Goal: Contribute content: Contribute content

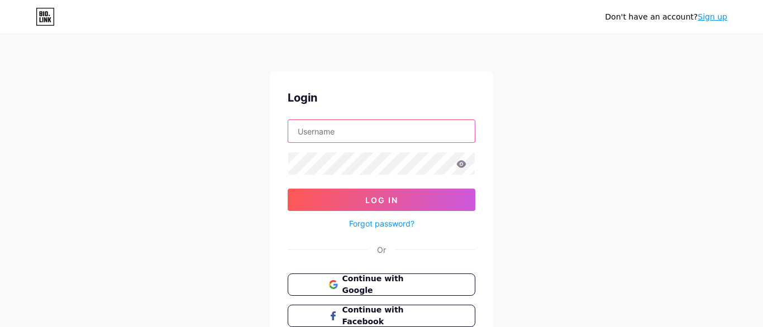
type input "[EMAIL_ADDRESS][DOMAIN_NAME]"
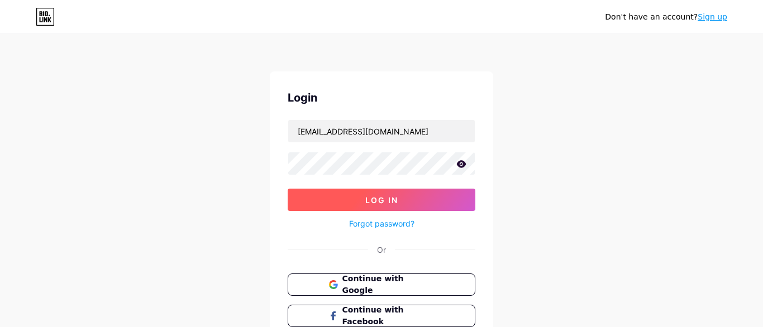
click at [387, 199] on span "Log In" at bounding box center [381, 200] width 33 height 9
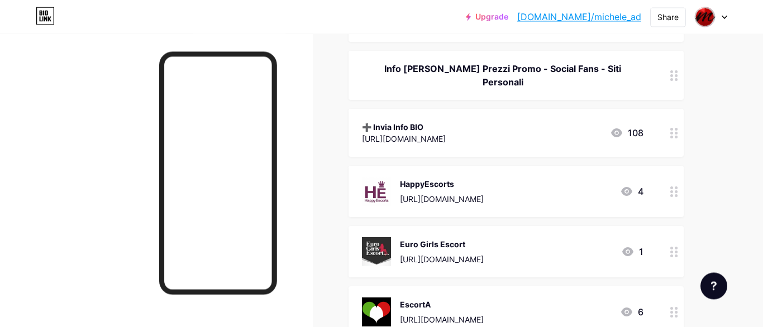
scroll to position [191, 0]
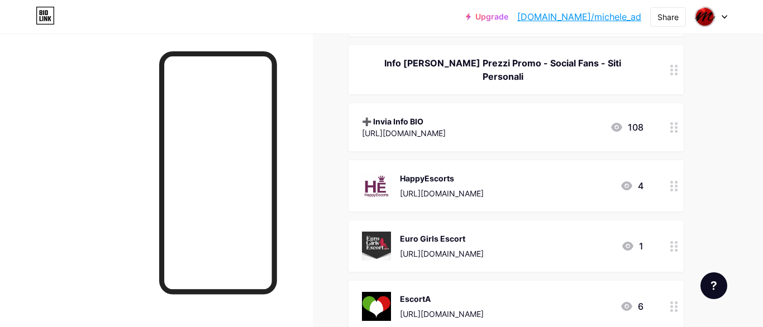
click at [430, 233] on div "Euro Girls Escort" at bounding box center [442, 239] width 84 height 12
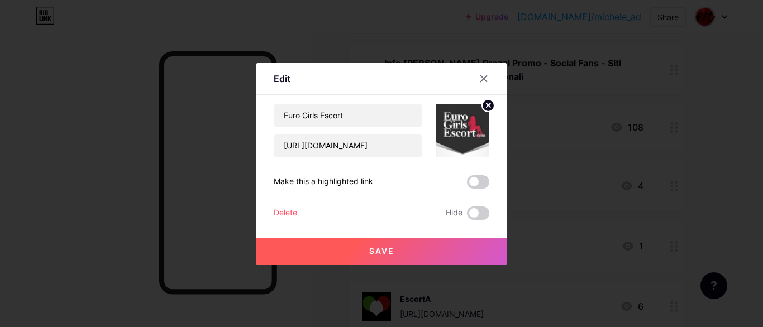
click at [484, 102] on circle at bounding box center [488, 105] width 12 height 12
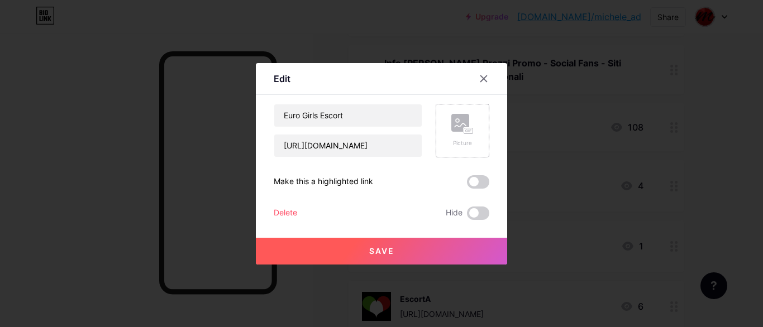
click at [468, 124] on rect at bounding box center [461, 123] width 18 height 18
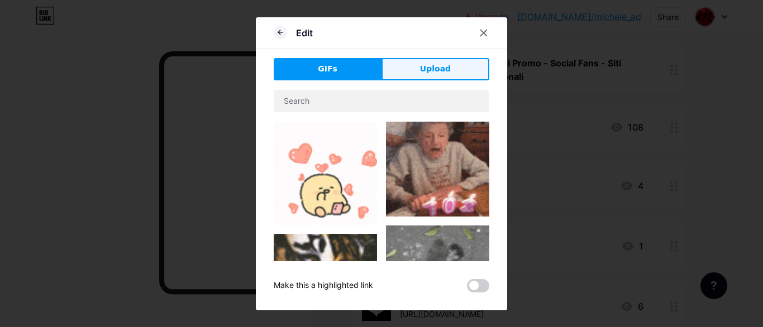
click at [421, 72] on button "Upload" at bounding box center [436, 69] width 108 height 22
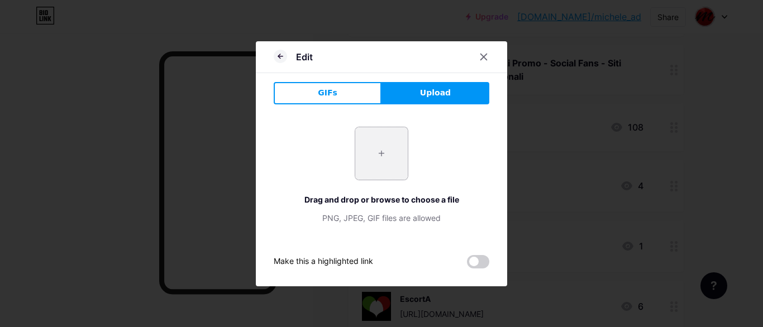
click at [385, 146] on input "file" at bounding box center [381, 153] width 53 height 53
type input "C:\fakepath\Schermata del [DATE] [DATE].png"
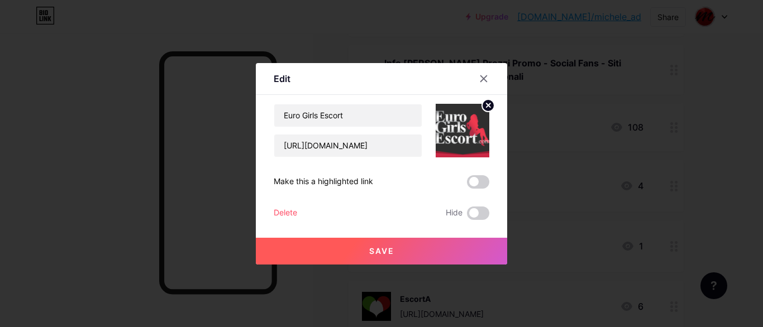
click at [488, 103] on circle at bounding box center [488, 105] width 12 height 12
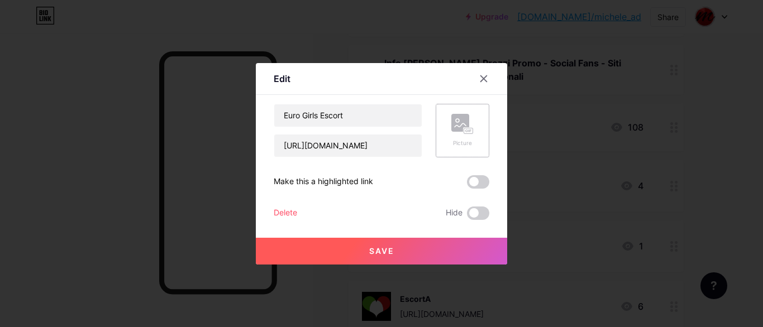
click at [468, 124] on rect at bounding box center [461, 123] width 18 height 18
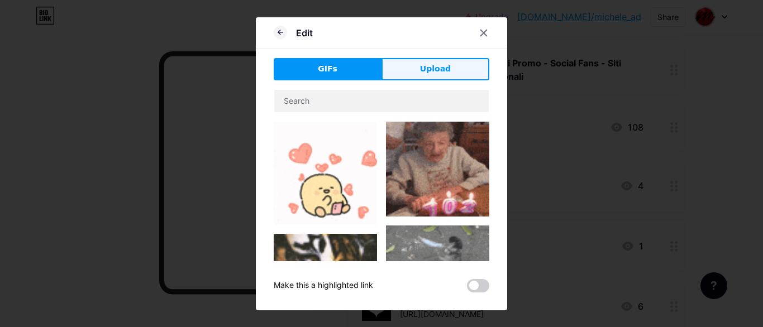
click at [416, 72] on button "Upload" at bounding box center [436, 69] width 108 height 22
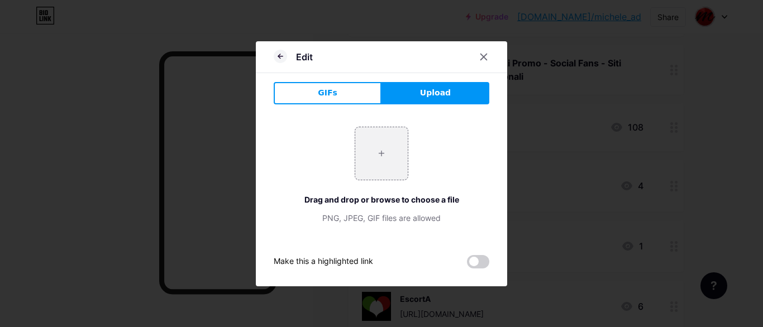
drag, startPoint x: 428, startPoint y: 92, endPoint x: 419, endPoint y: 106, distance: 16.9
click at [419, 106] on div "GIFs Upload Content YouTube Play YouTube video without leaving your page. ADD V…" at bounding box center [382, 175] width 216 height 187
click at [412, 121] on div "+ Drag and drop or browse to choose a file PNG, JPEG, GIF files are allowed" at bounding box center [382, 175] width 216 height 124
click at [387, 151] on input "file" at bounding box center [381, 153] width 53 height 53
type input "C:\fakepath\xxxx1.png"
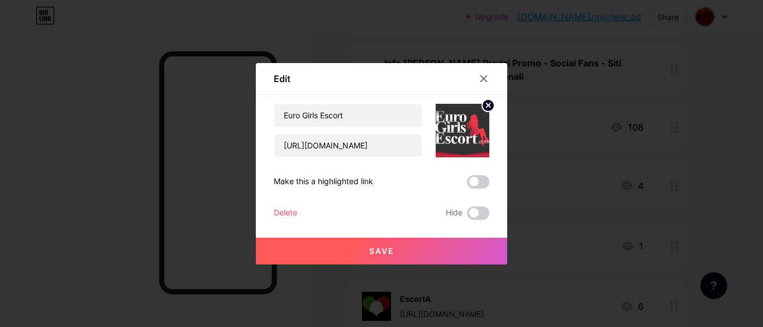
click at [416, 249] on button "Save" at bounding box center [381, 251] width 251 height 27
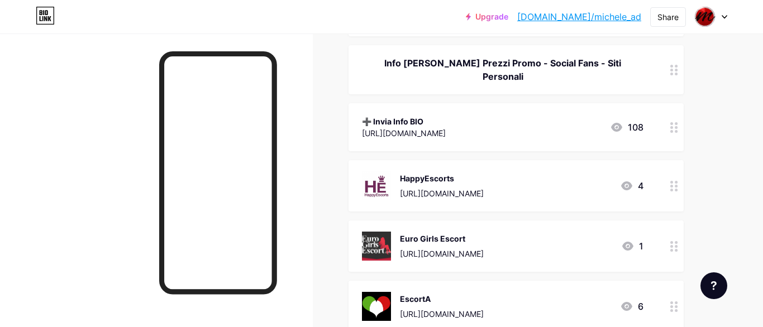
click at [449, 233] on div "Euro Girls Escort" at bounding box center [442, 239] width 84 height 12
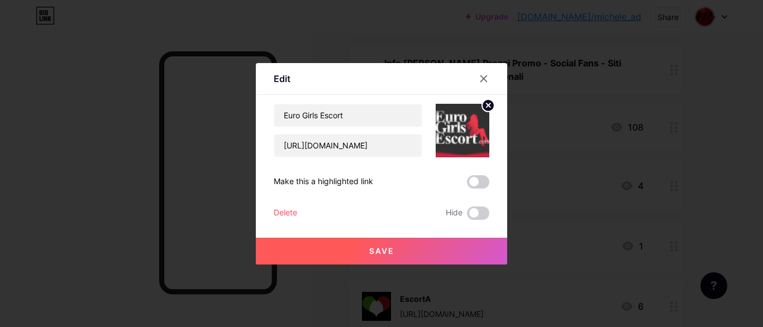
click at [486, 108] on circle at bounding box center [488, 105] width 12 height 12
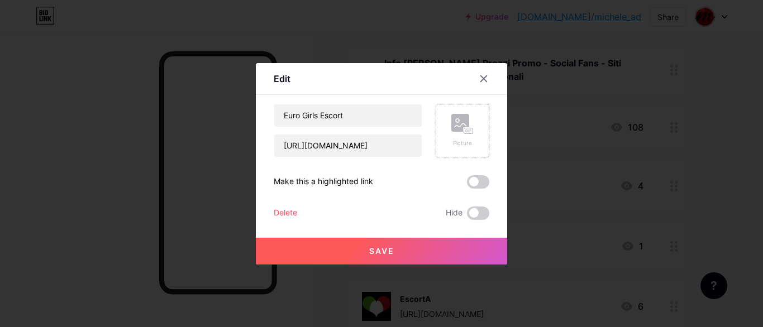
click at [466, 127] on rect at bounding box center [461, 123] width 18 height 18
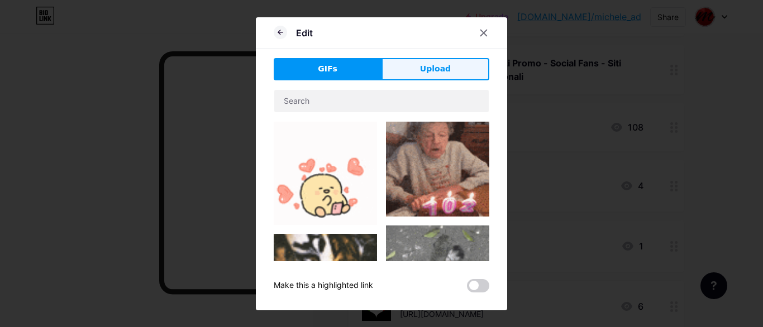
click at [420, 67] on button "Upload" at bounding box center [436, 69] width 108 height 22
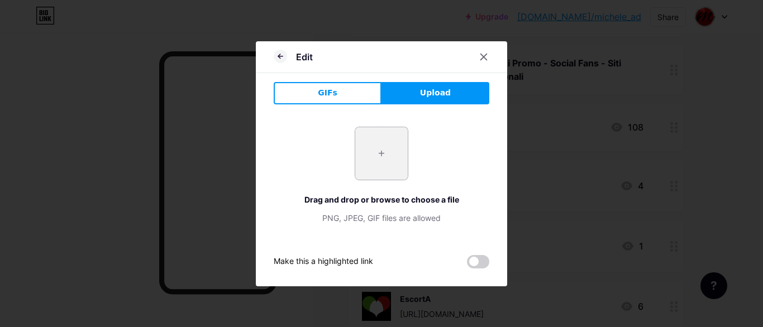
click at [377, 161] on input "file" at bounding box center [381, 153] width 53 height 53
type input "C:\fakepath\Schermata del [DATE] [DATE].png"
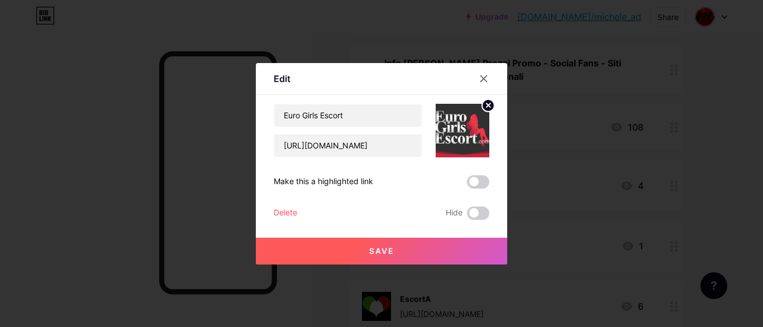
click at [406, 250] on button "Save" at bounding box center [381, 251] width 251 height 27
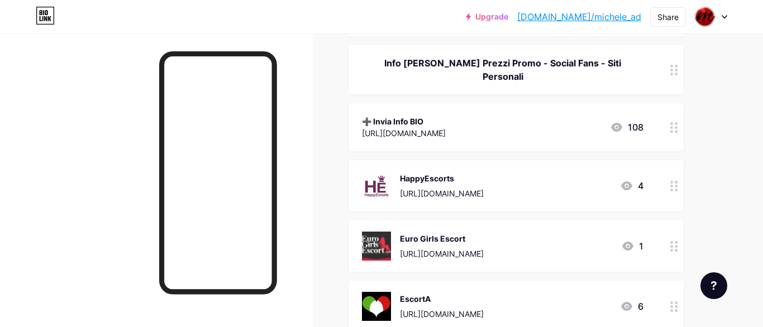
click at [446, 233] on div "Euro Girls Escort" at bounding box center [442, 239] width 84 height 12
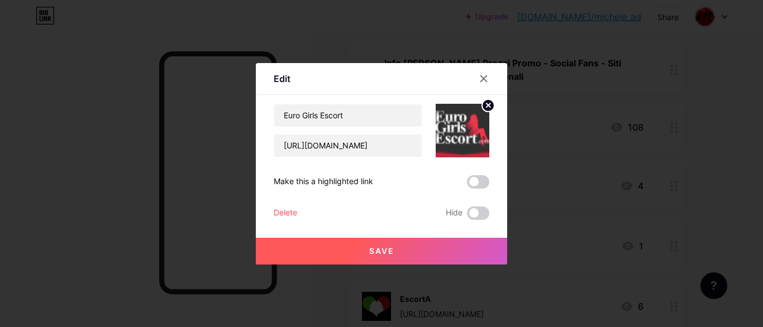
click at [484, 106] on circle at bounding box center [488, 105] width 12 height 12
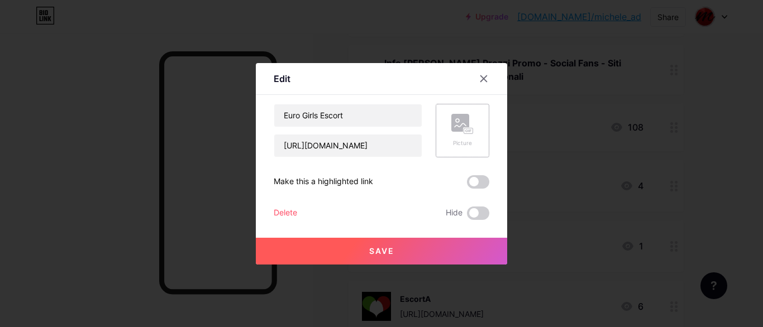
click at [460, 130] on rect at bounding box center [461, 123] width 18 height 18
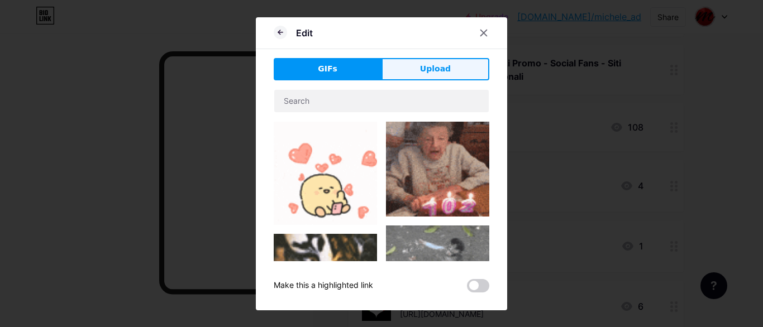
click at [428, 69] on span "Upload" at bounding box center [435, 69] width 31 height 12
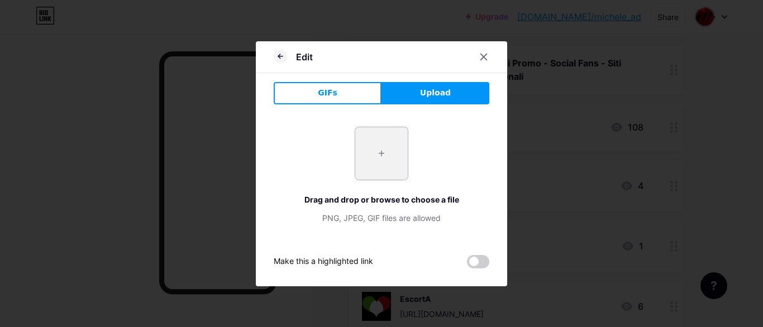
click at [395, 147] on input "file" at bounding box center [381, 153] width 53 height 53
type input "C:\fakepath\p1ObtD4n6vmeKcRHbYcTM5YLyimlIOHm.png"
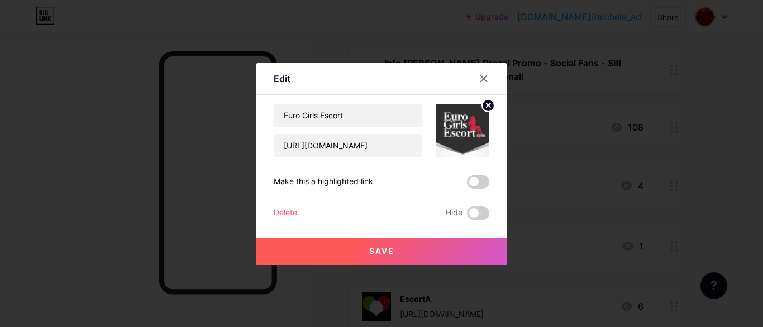
click at [389, 245] on button "Save" at bounding box center [381, 251] width 251 height 27
